Goal: Download file/media

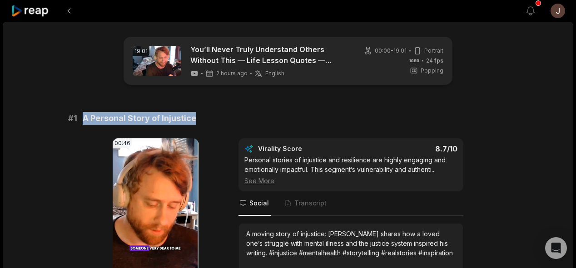
drag, startPoint x: 199, startPoint y: 116, endPoint x: 84, endPoint y: 115, distance: 115.8
click at [84, 115] on div "# 1 A Personal Story of Injustice" at bounding box center [288, 118] width 440 height 13
copy span "A Personal Story of Injustice"
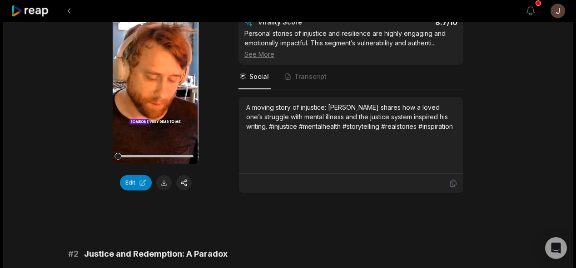
scroll to position [103, 0]
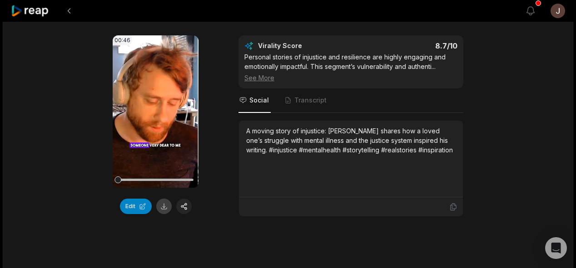
click at [165, 204] on button at bounding box center [163, 206] width 15 height 15
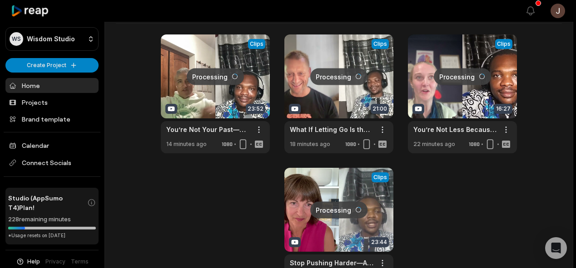
scroll to position [344, 0]
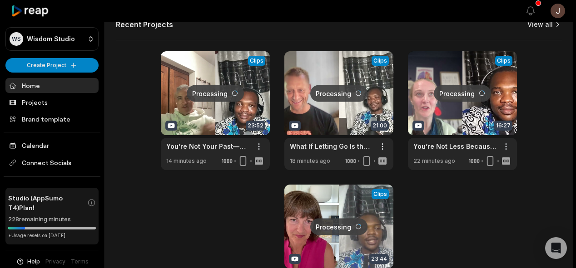
click at [552, 23] on link "View all" at bounding box center [539, 24] width 25 height 9
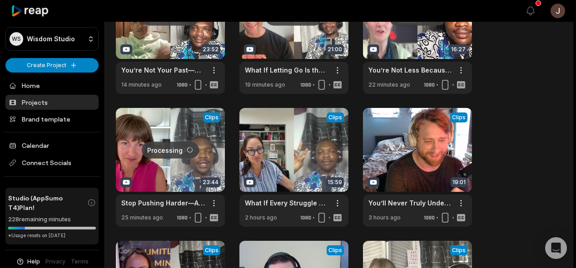
scroll to position [77, 0]
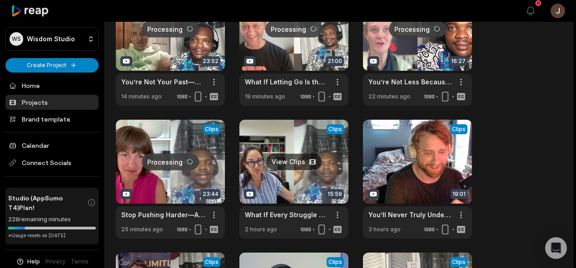
click at [295, 163] on link at bounding box center [293, 179] width 109 height 119
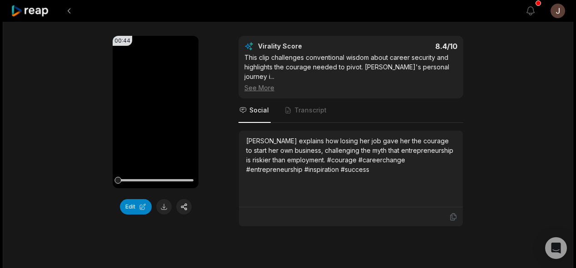
scroll to position [99, 0]
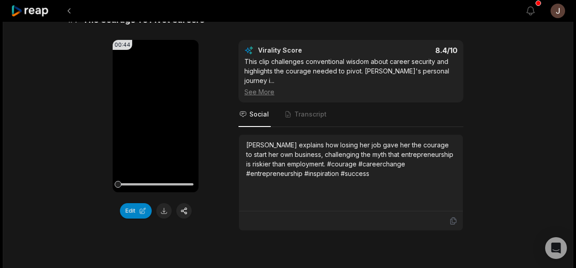
click at [165, 209] on button at bounding box center [163, 210] width 15 height 15
